Goal: Information Seeking & Learning: Learn about a topic

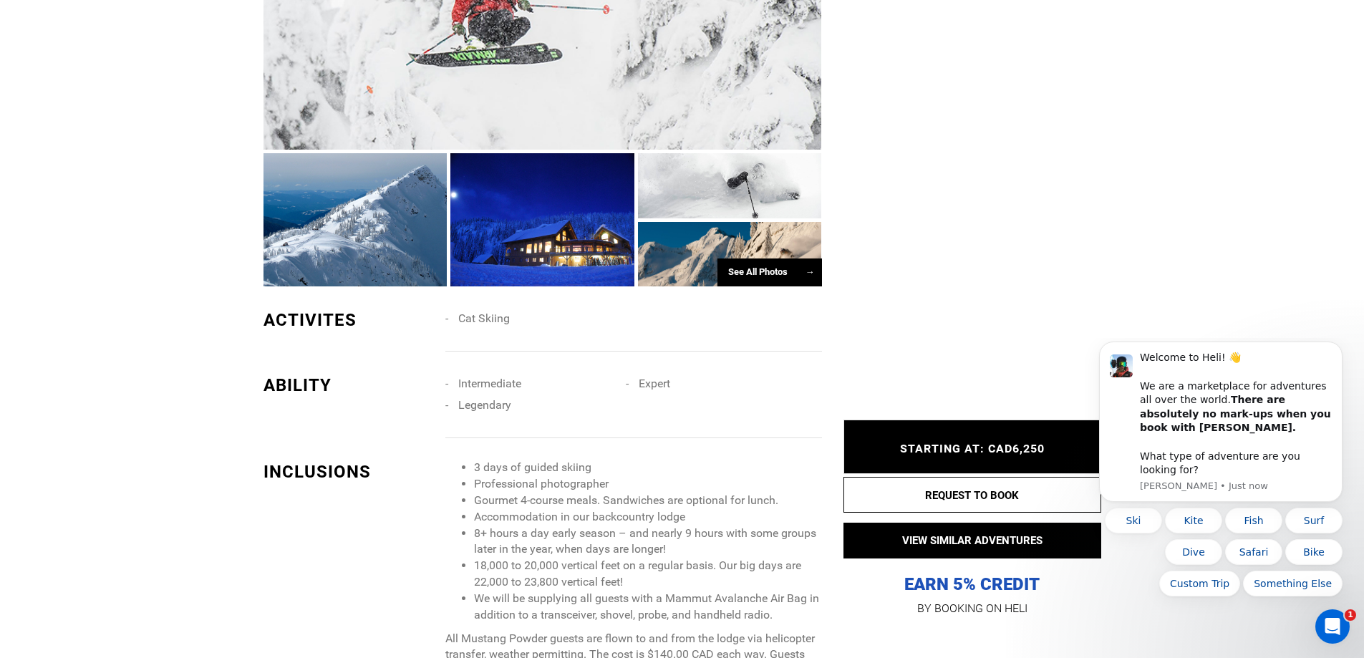
scroll to position [1289, 0]
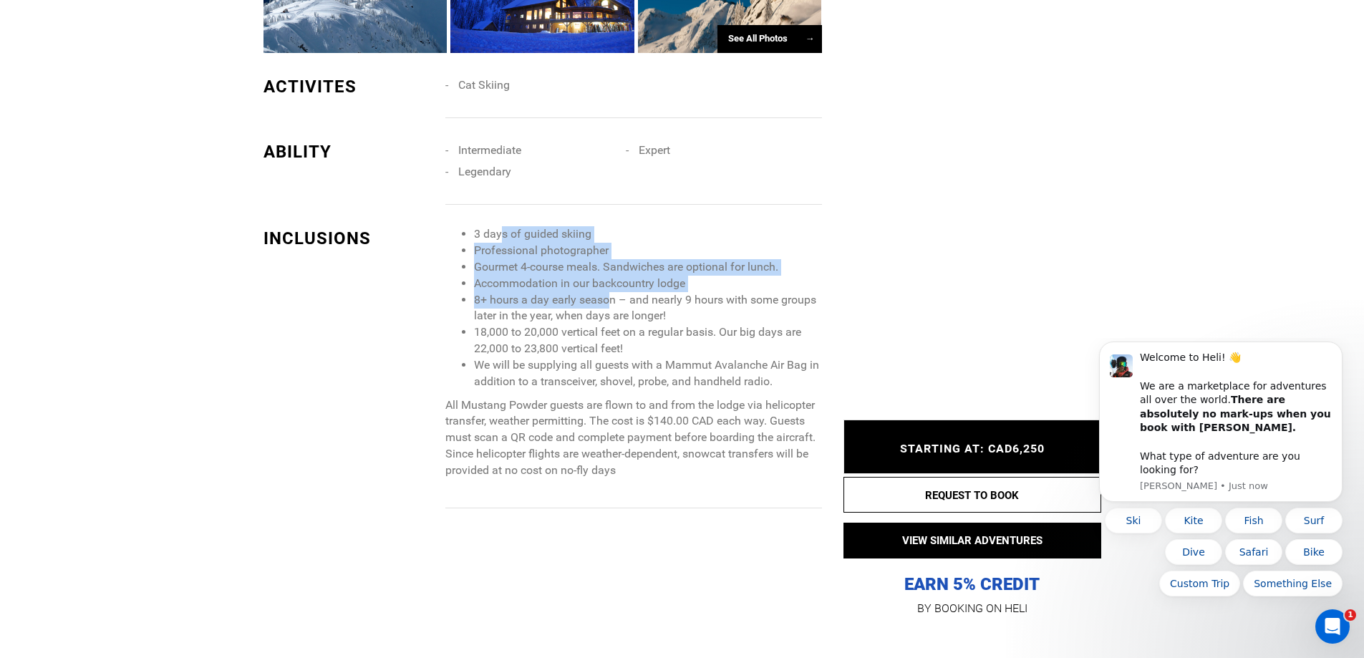
drag, startPoint x: 500, startPoint y: 238, endPoint x: 607, endPoint y: 304, distance: 125.4
click at [607, 304] on ul "3 days of guided skiing Professional photographer Gourmet 4-course meals. Sandw…" at bounding box center [633, 307] width 376 height 163
click at [607, 304] on li "8+ hours a day early season – and nearly 9 hours with some groups later in the …" at bounding box center [647, 308] width 347 height 33
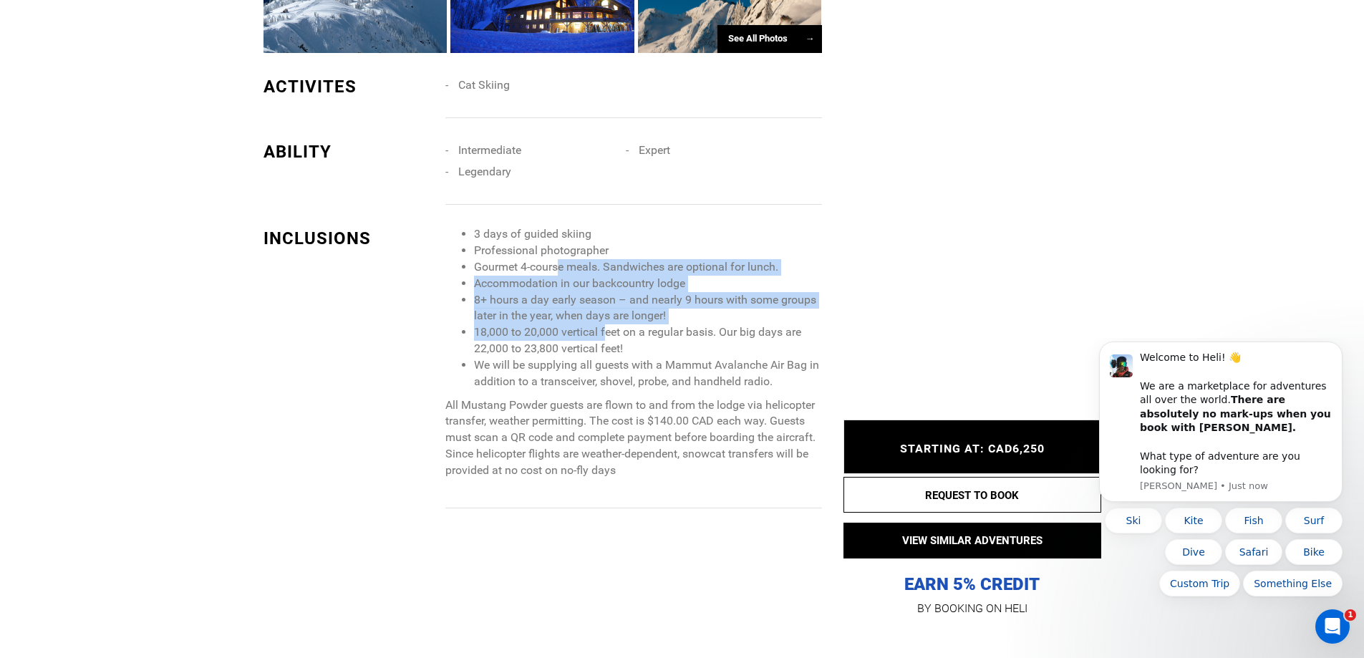
drag, startPoint x: 609, startPoint y: 340, endPoint x: 561, endPoint y: 272, distance: 83.3
click at [561, 272] on ul "3 days of guided skiing Professional photographer Gourmet 4-course meals. Sandw…" at bounding box center [633, 307] width 376 height 163
click at [561, 272] on li "Gourmet 4-course meals. Sandwiches are optional for lunch." at bounding box center [647, 267] width 347 height 16
drag, startPoint x: 498, startPoint y: 265, endPoint x: 585, endPoint y: 351, distance: 122.6
click at [585, 351] on ul "3 days of guided skiing Professional photographer Gourmet 4-course meals. Sandw…" at bounding box center [633, 307] width 376 height 163
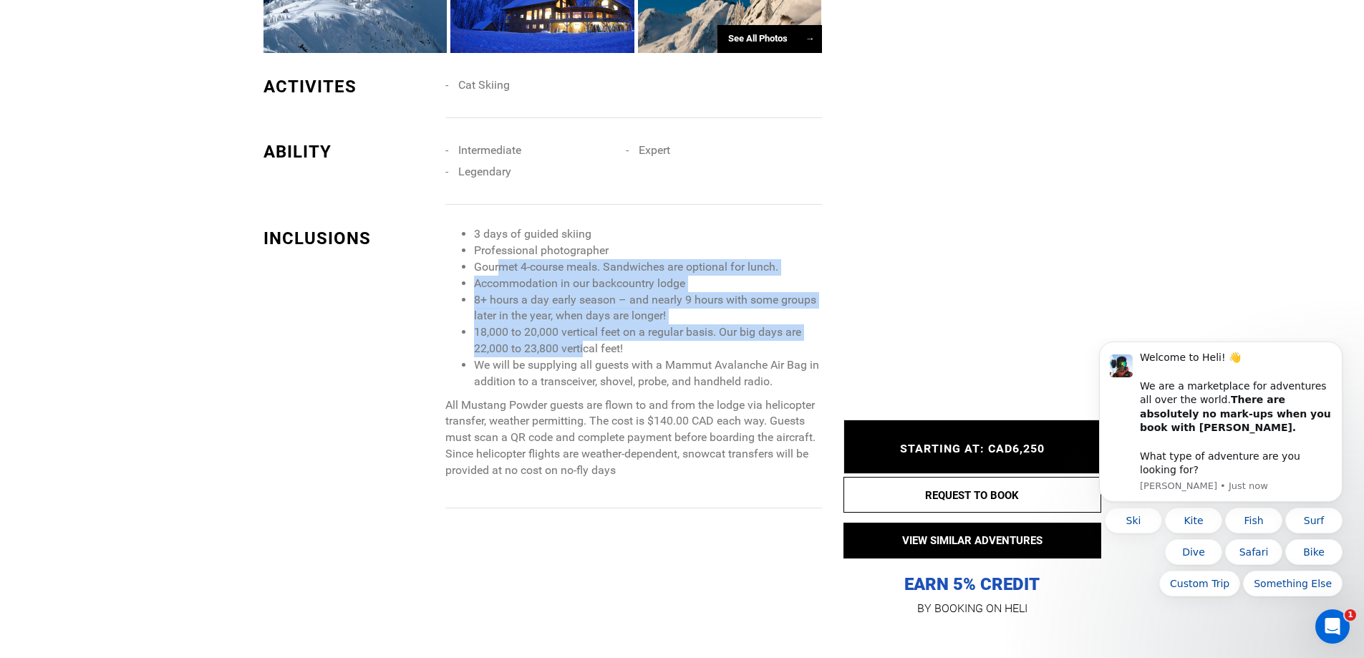
click at [585, 351] on li "18,000 to 20,000 vertical feet on a regular basis. Our big days are 22,000 to 2…" at bounding box center [647, 340] width 347 height 33
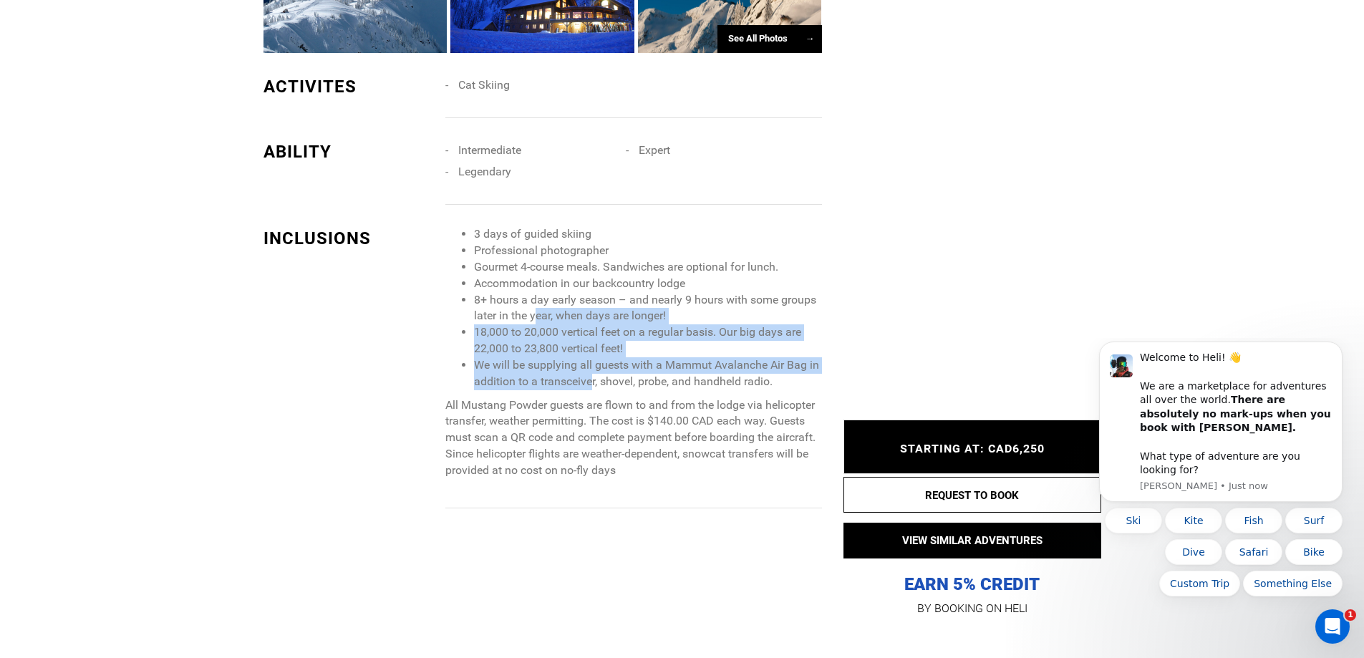
drag, startPoint x: 594, startPoint y: 386, endPoint x: 536, endPoint y: 309, distance: 96.7
click at [536, 309] on ul "3 days of guided skiing Professional photographer Gourmet 4-course meals. Sandw…" at bounding box center [633, 307] width 376 height 163
click at [536, 309] on li "8+ hours a day early season – and nearly 9 hours with some groups later in the …" at bounding box center [647, 308] width 347 height 33
drag, startPoint x: 503, startPoint y: 320, endPoint x: 566, endPoint y: 394, distance: 96.6
click at [566, 394] on span "3 days of guided skiing Professional photographer Gourmet 4-course meals. Sandw…" at bounding box center [633, 352] width 376 height 253
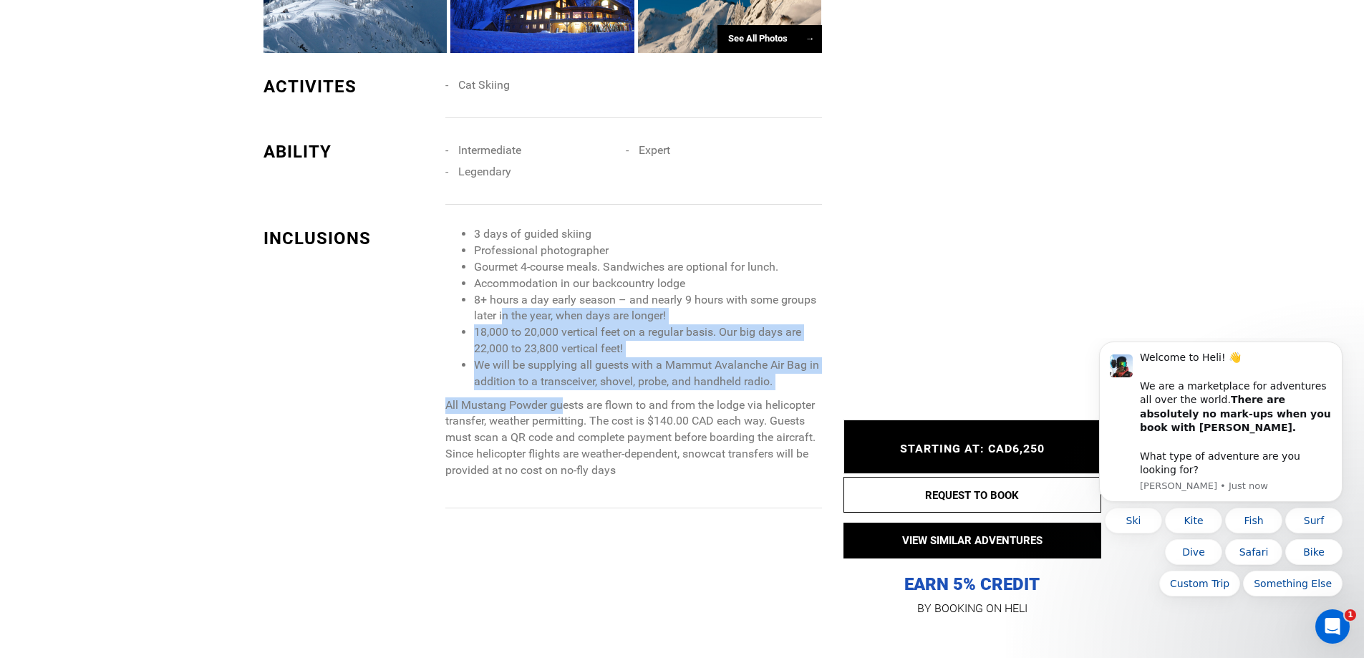
click at [566, 394] on span "3 days of guided skiing Professional photographer Gourmet 4-course meals. Sandw…" at bounding box center [633, 352] width 376 height 253
drag, startPoint x: 577, startPoint y: 404, endPoint x: 507, endPoint y: 325, distance: 105.5
click at [507, 325] on span "3 days of guided skiing Professional photographer Gourmet 4-course meals. Sandw…" at bounding box center [633, 352] width 376 height 253
click at [507, 325] on li "18,000 to 20,000 vertical feet on a regular basis. Our big days are 22,000 to 2…" at bounding box center [647, 340] width 347 height 33
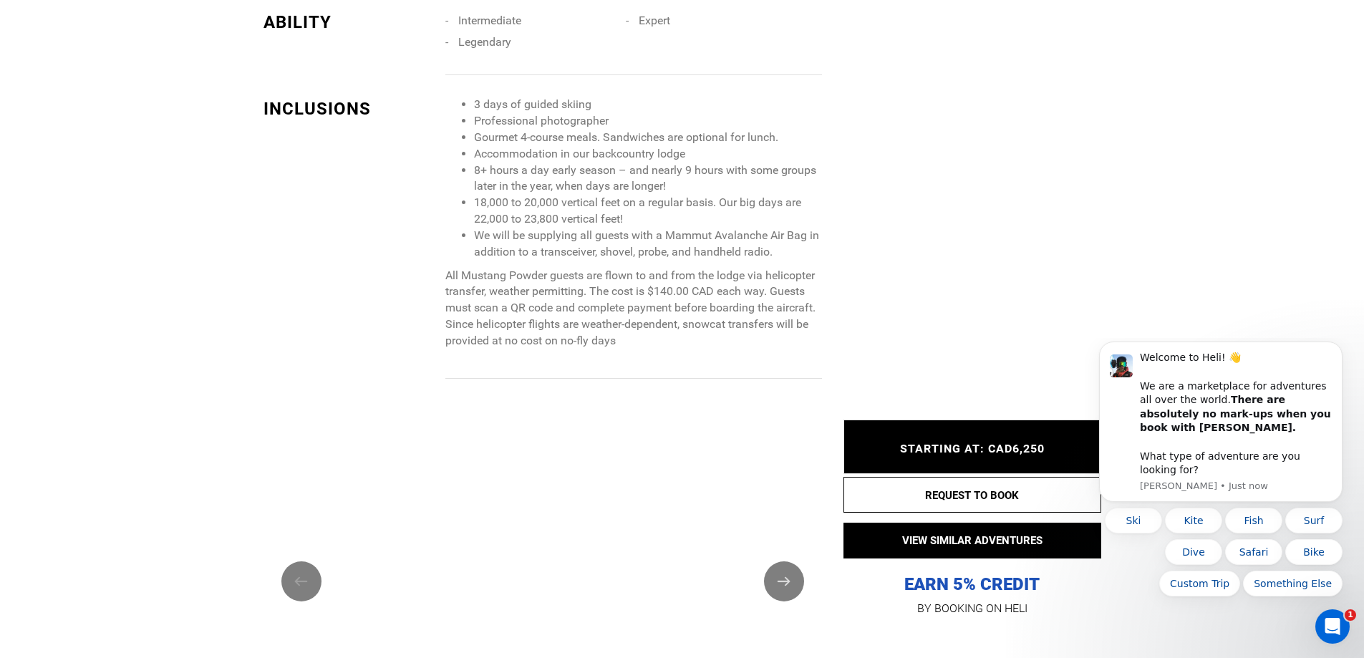
scroll to position [1432, 0]
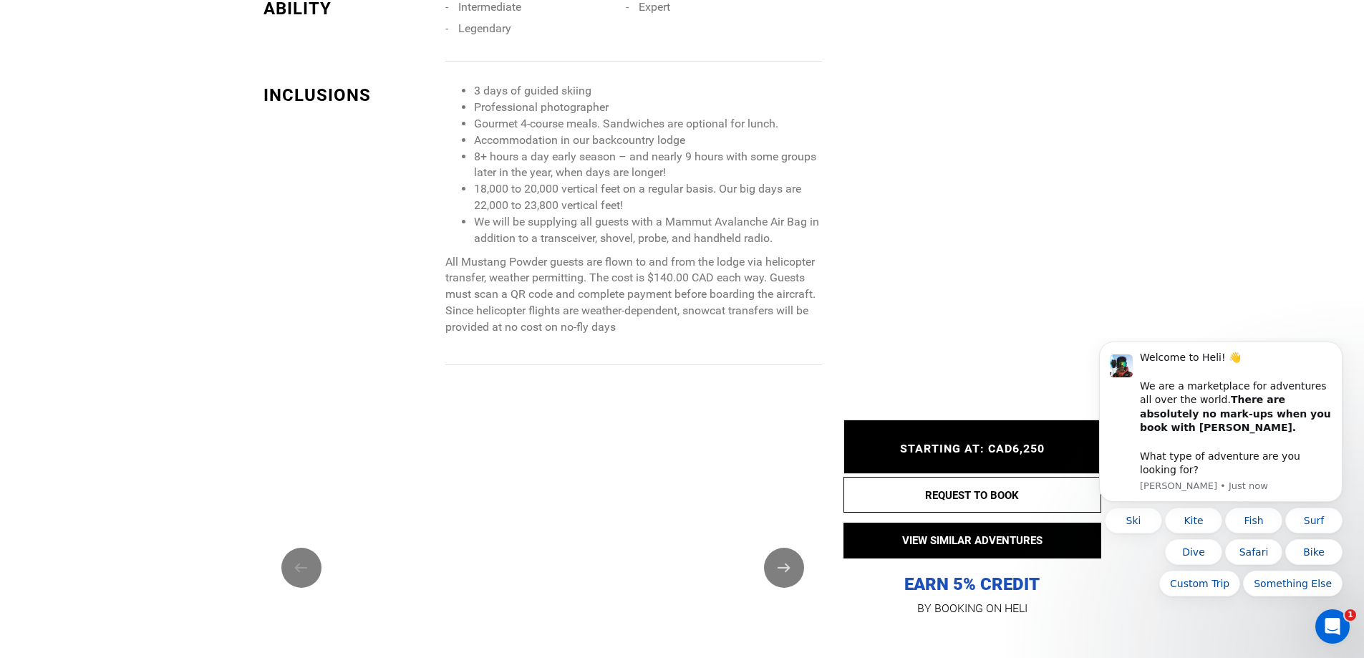
click at [546, 256] on p "All Mustang Powder guests are flown to and from the lodge via helicopter transf…" at bounding box center [633, 295] width 376 height 82
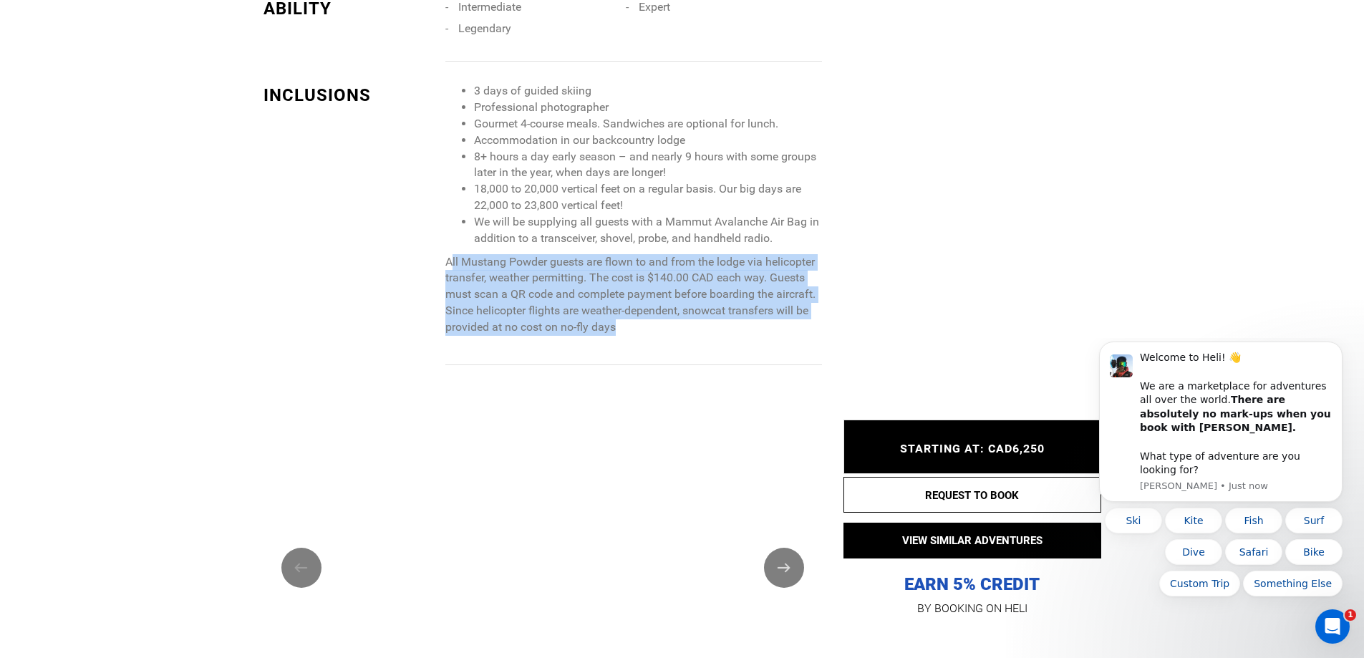
drag, startPoint x: 452, startPoint y: 262, endPoint x: 655, endPoint y: 332, distance: 214.3
click at [655, 332] on p "All Mustang Powder guests are flown to and from the lodge via helicopter transf…" at bounding box center [633, 295] width 376 height 82
drag, startPoint x: 683, startPoint y: 329, endPoint x: 601, endPoint y: 254, distance: 111.0
click at [601, 254] on p "All Mustang Powder guests are flown to and from the lodge via helicopter transf…" at bounding box center [633, 295] width 376 height 82
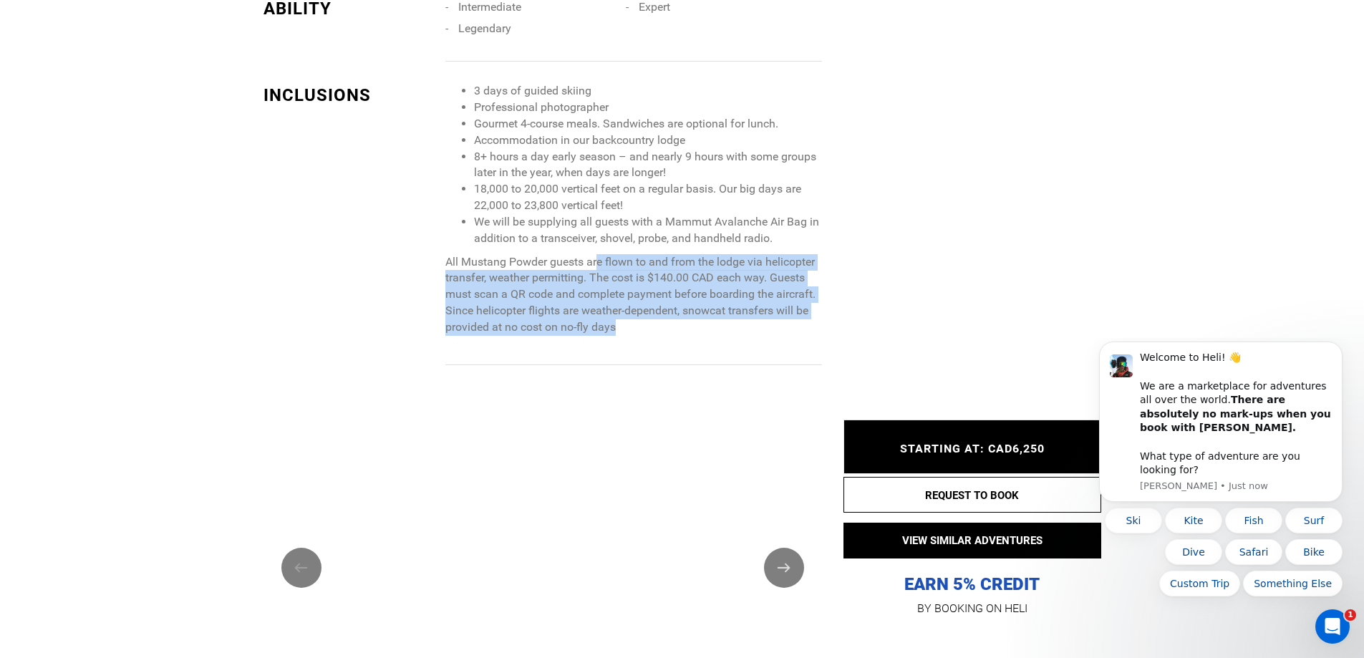
click at [601, 254] on p "All Mustang Powder guests are flown to and from the lodge via helicopter transf…" at bounding box center [633, 295] width 376 height 82
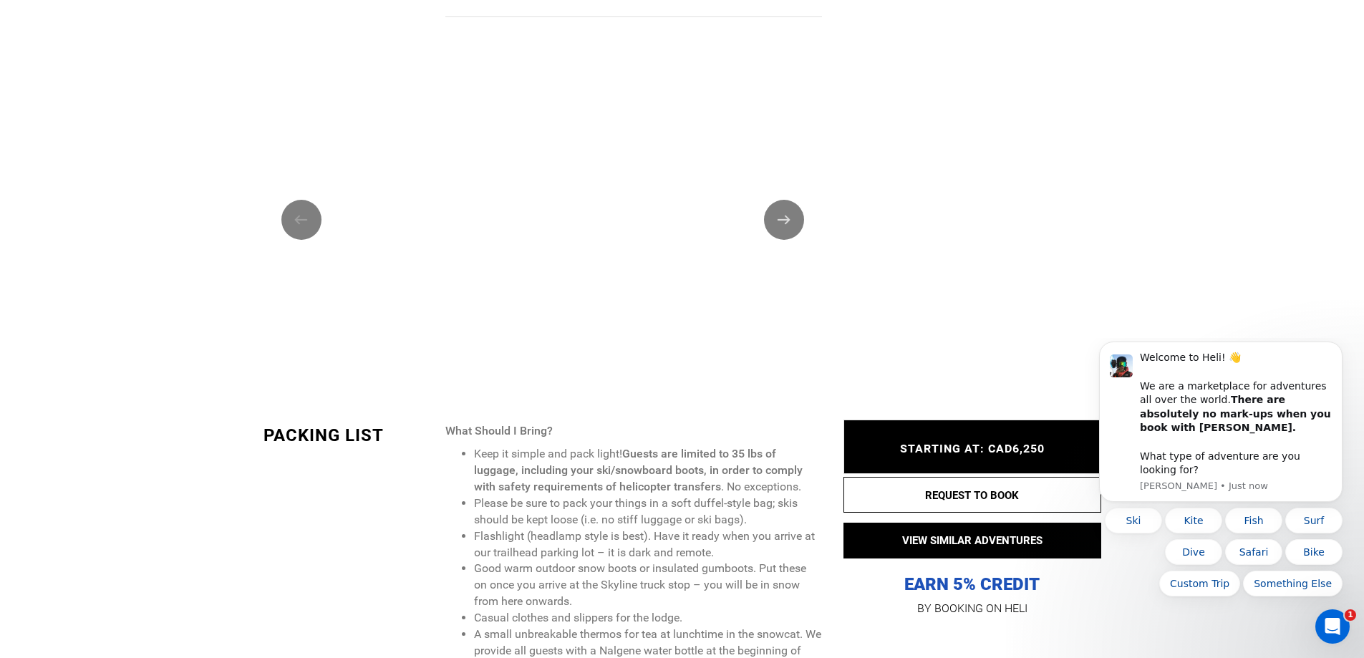
scroll to position [2077, 0]
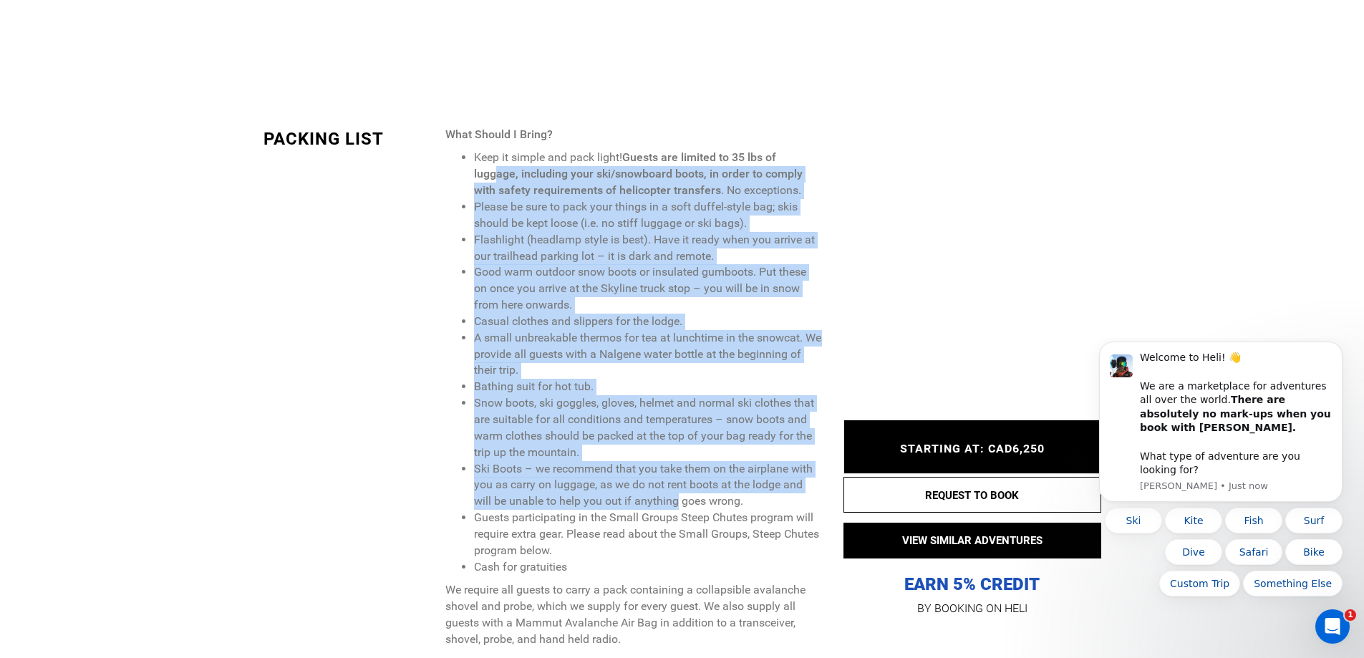
drag, startPoint x: 504, startPoint y: 165, endPoint x: 675, endPoint y: 501, distance: 377.6
click at [675, 501] on ul "Keep it simple and pack light! Guests are limited to 35 lbs of luggage, includi…" at bounding box center [633, 362] width 376 height 425
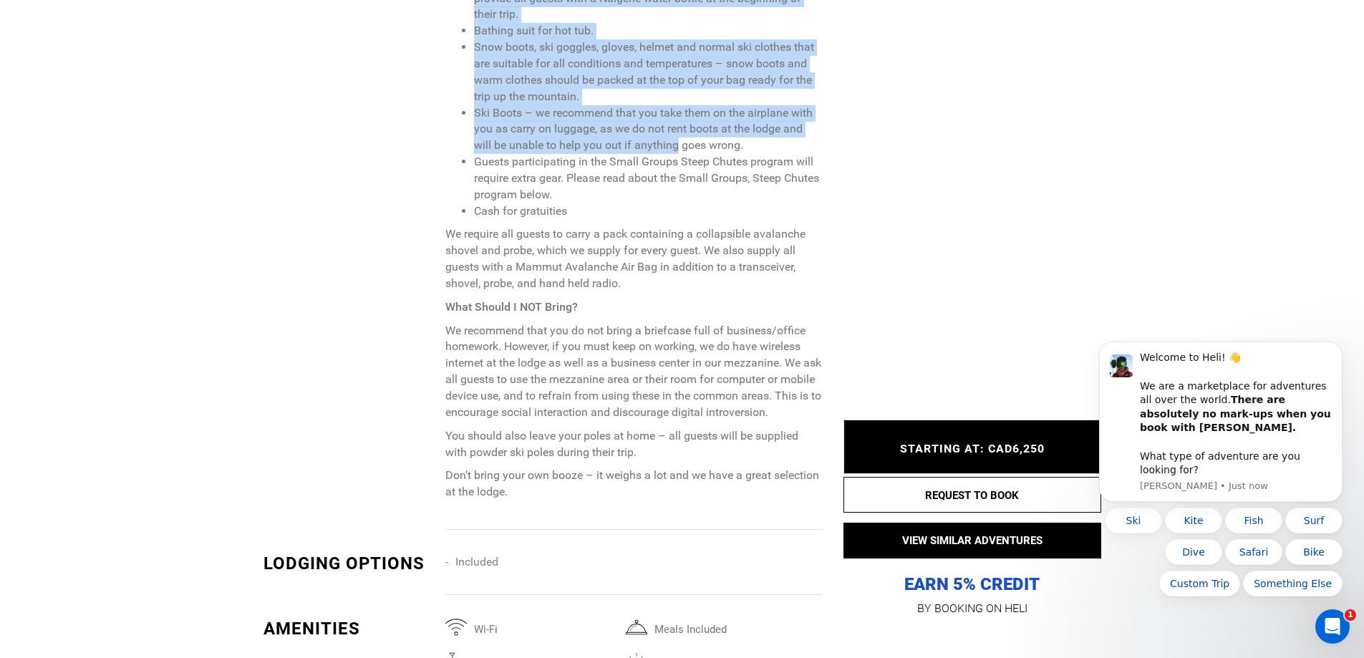
scroll to position [2435, 0]
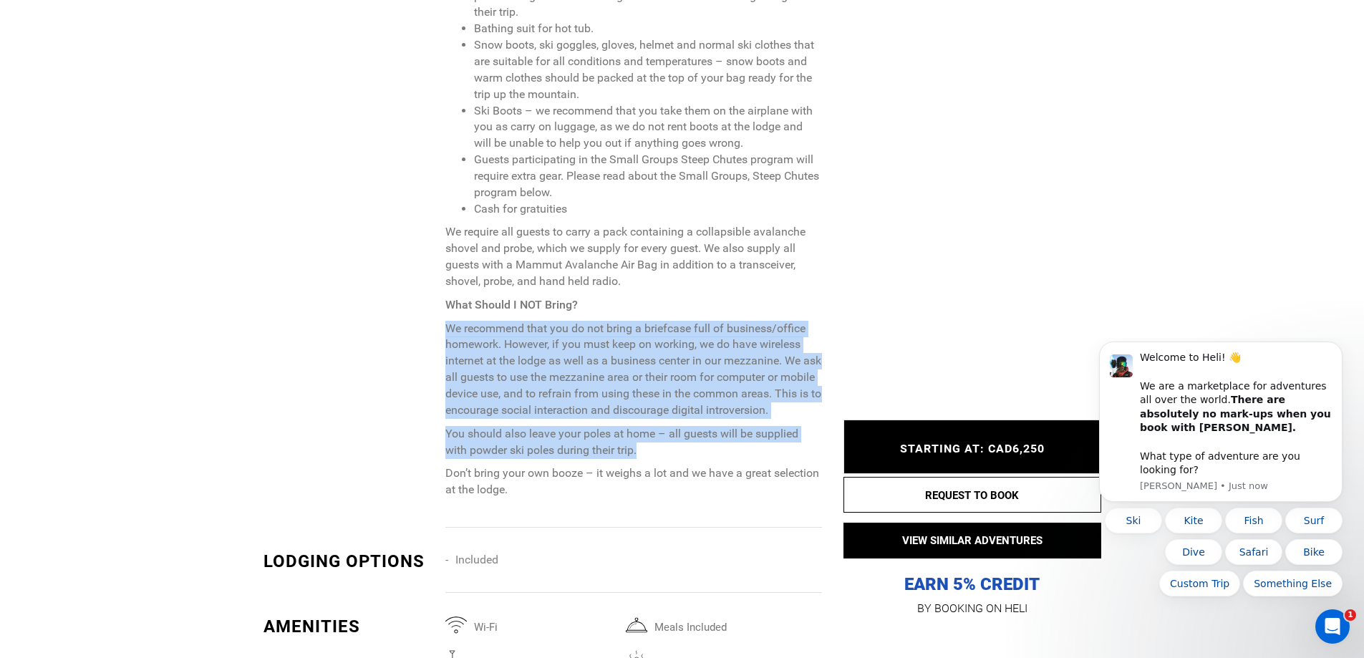
drag, startPoint x: 617, startPoint y: 306, endPoint x: 695, endPoint y: 458, distance: 170.7
click at [695, 458] on span "What Should I Bring? Keep it simple and pack light! Guests are limited to 35 lb…" at bounding box center [633, 134] width 376 height 730
click at [695, 458] on p "You should also leave your poles at home – all guests will be supplied with pow…" at bounding box center [633, 442] width 376 height 33
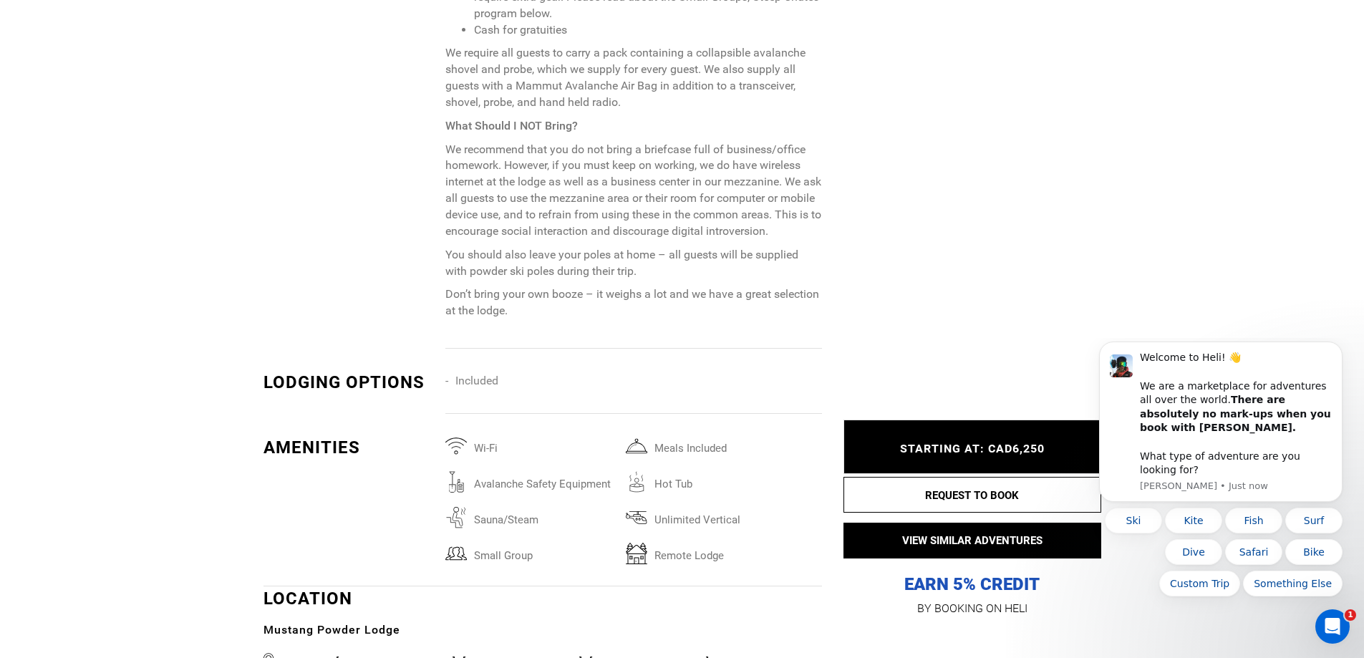
scroll to position [2650, 0]
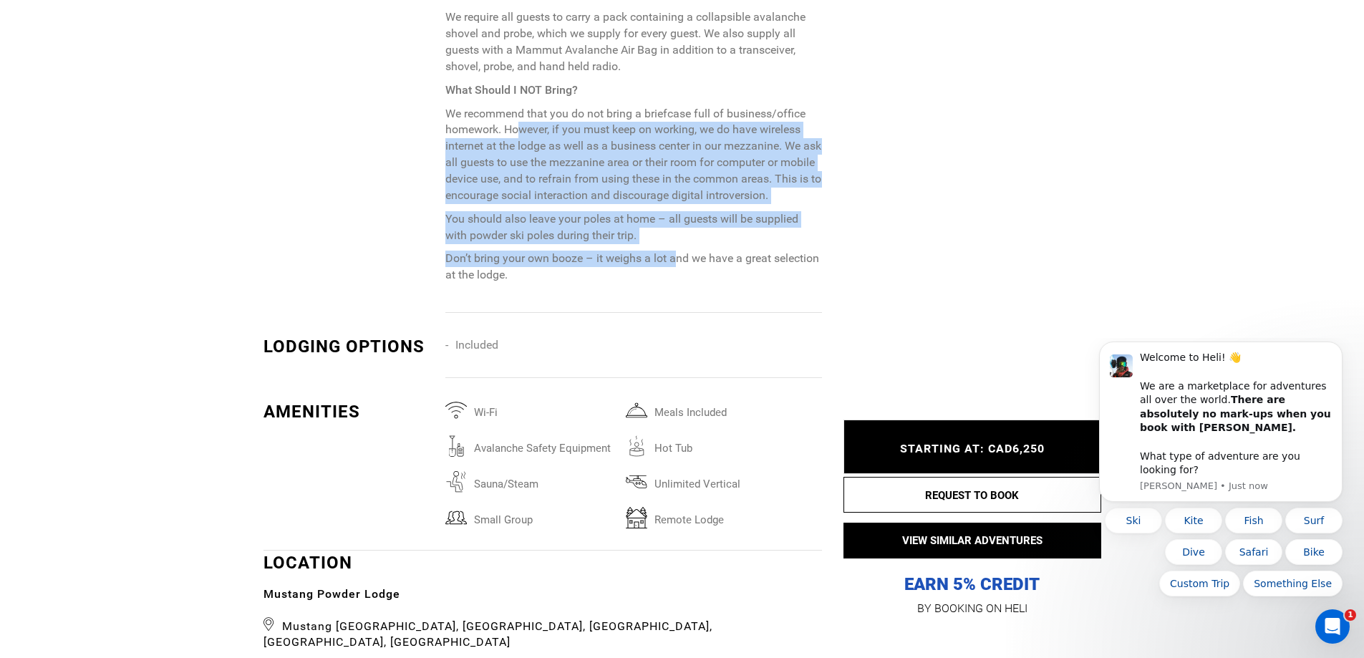
drag, startPoint x: 524, startPoint y: 137, endPoint x: 674, endPoint y: 264, distance: 197.2
click at [674, 264] on p "Don’t bring your own booze – it weighs a lot and we have a great selection at t…" at bounding box center [633, 267] width 376 height 33
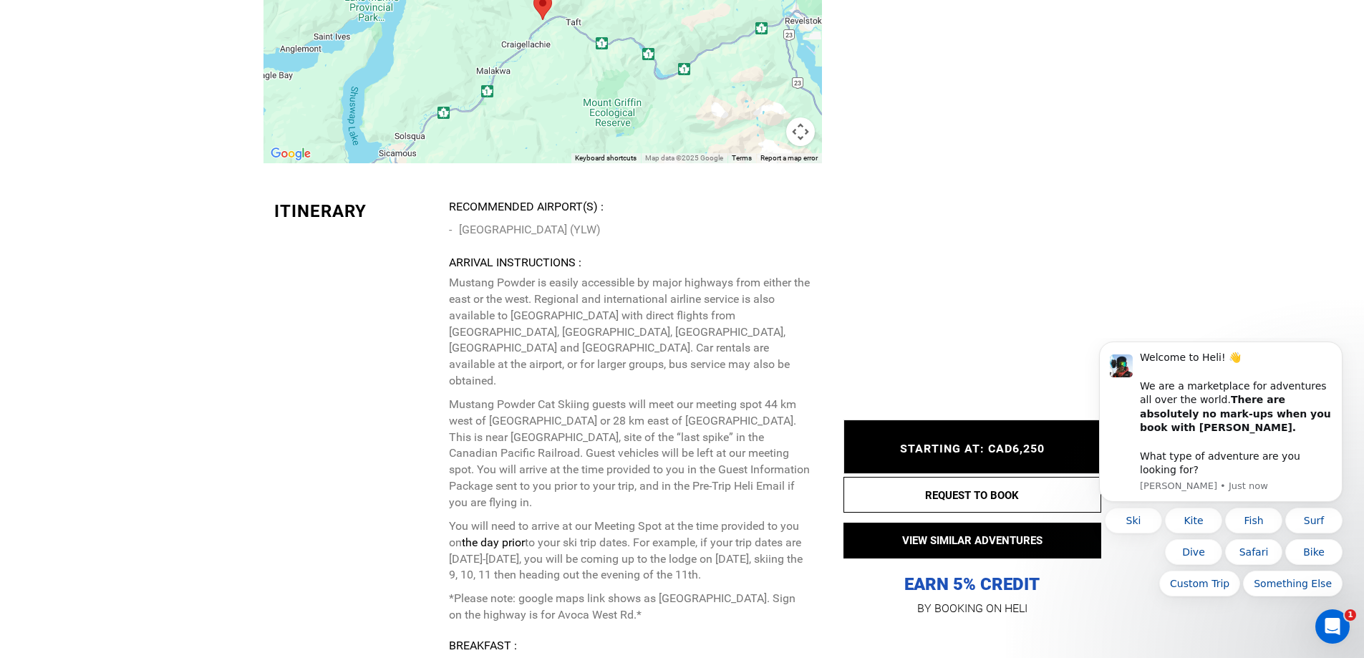
scroll to position [3581, 0]
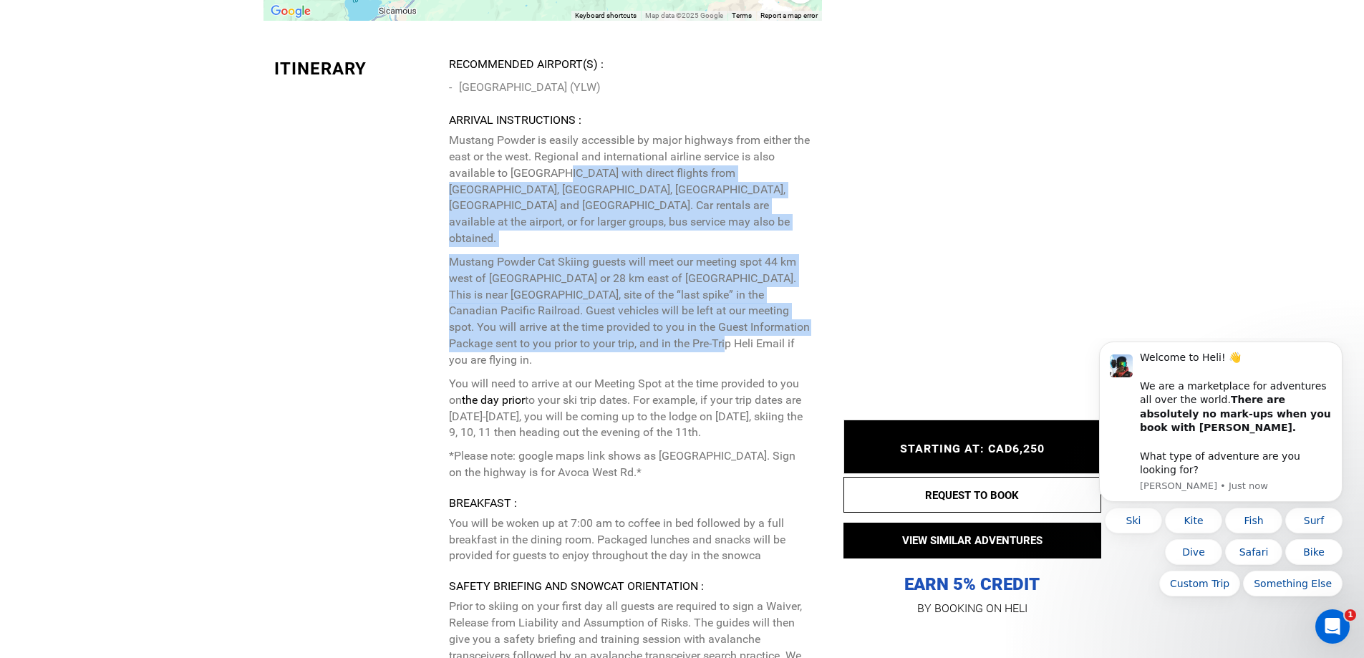
drag, startPoint x: 569, startPoint y: 155, endPoint x: 690, endPoint y: 305, distance: 192.5
click at [690, 305] on p "Mustang Powder is easily accessible by major highways from either the east or t…" at bounding box center [630, 306] width 362 height 349
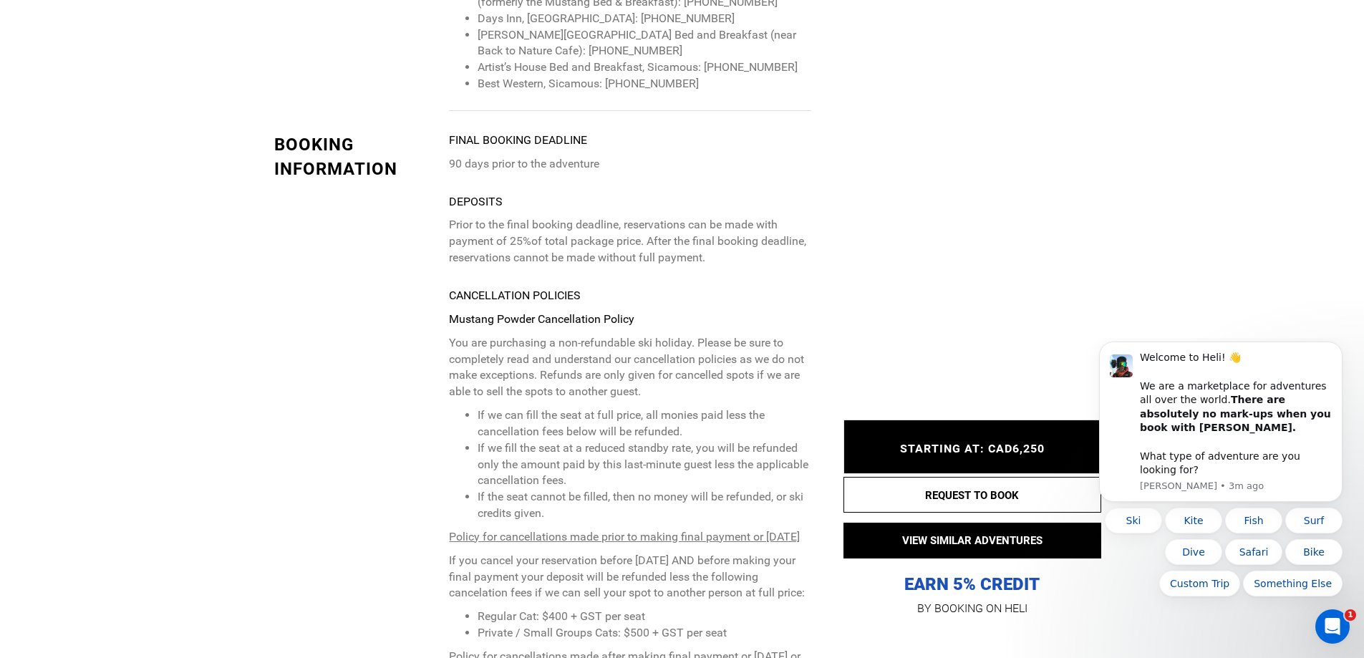
scroll to position [5515, 0]
